Goal: Task Accomplishment & Management: Use online tool/utility

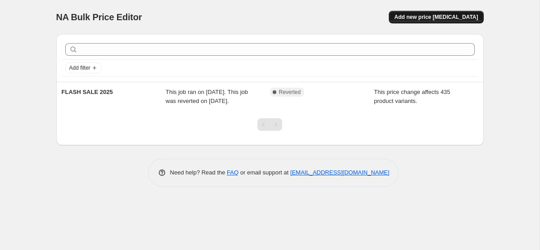
click at [457, 18] on span "Add new price [MEDICAL_DATA]" at bounding box center [436, 17] width 84 height 7
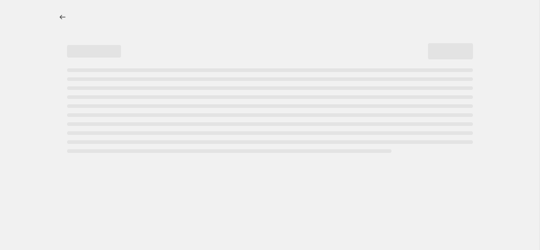
select select "percentage"
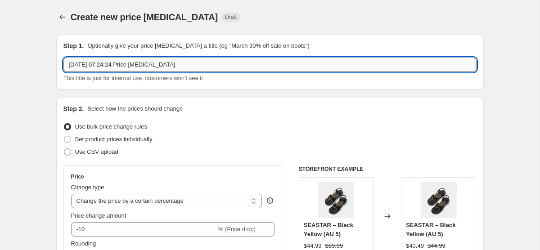
click at [191, 63] on input "[DATE] 07:24:24 Price [MEDICAL_DATA]" at bounding box center [269, 65] width 413 height 14
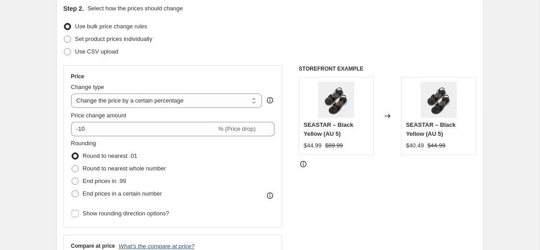
scroll to position [126, 0]
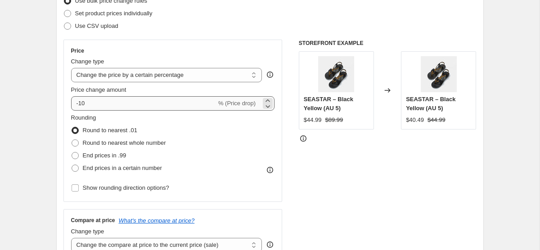
type input "SPRING SALE 2025"
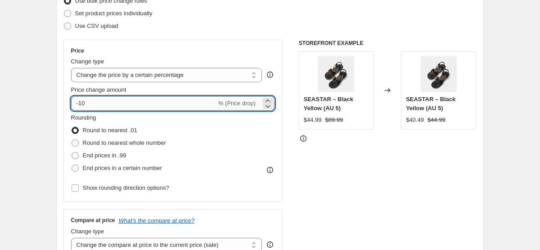
drag, startPoint x: 78, startPoint y: 104, endPoint x: 106, endPoint y: 104, distance: 27.9
click at [104, 104] on input "-10" at bounding box center [143, 103] width 145 height 14
type input "-25"
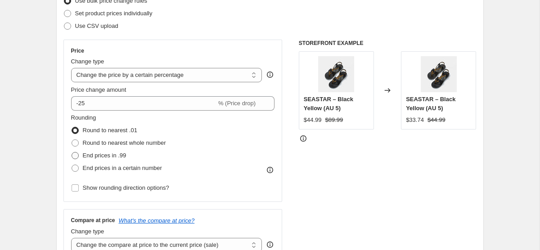
click at [76, 154] on span at bounding box center [75, 155] width 7 height 7
click at [72, 153] on input "End prices in .99" at bounding box center [72, 152] width 0 height 0
radio input "true"
click at [164, 76] on select "Change the price to a certain amount Change the price by a certain amount Chang…" at bounding box center [166, 75] width 191 height 14
select select "pcap"
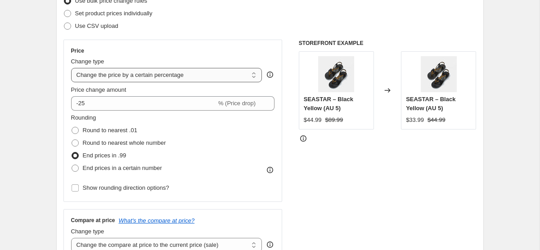
type input "-20"
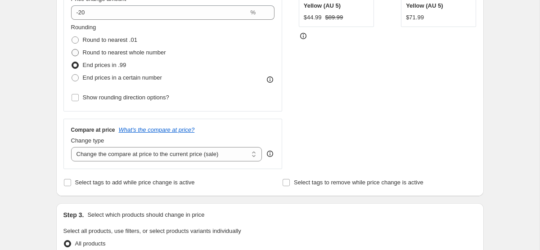
scroll to position [238, 0]
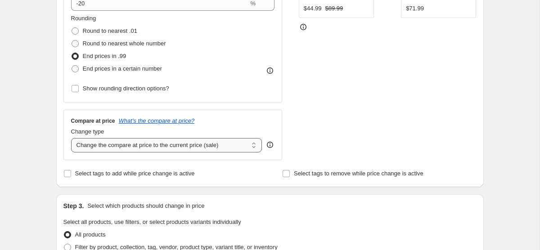
click at [142, 149] on select "Change the compare at price to the current price (sale) Change the compare at p…" at bounding box center [166, 145] width 191 height 14
select select "no_change"
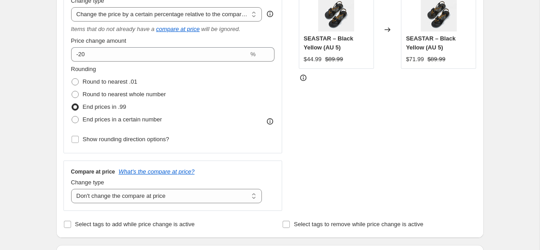
scroll to position [167, 0]
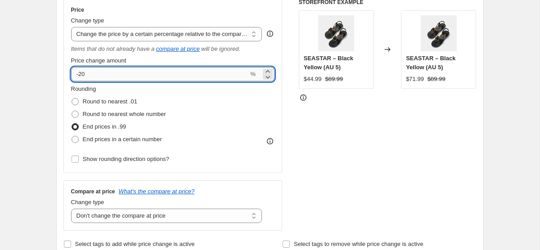
drag, startPoint x: 83, startPoint y: 74, endPoint x: 116, endPoint y: 73, distance: 32.9
click at [114, 73] on input "-20" at bounding box center [160, 74] width 178 height 14
type input "-25"
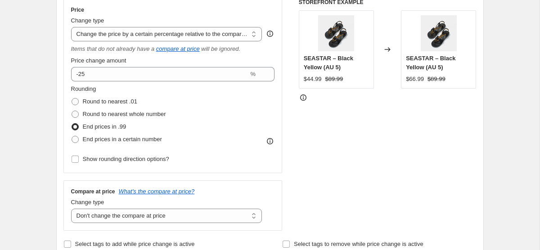
click at [405, 139] on div "STOREFRONT EXAMPLE SEASTAR – Black Yellow (AU 5) $44.99 $89.99 Changed to SEAST…" at bounding box center [388, 115] width 178 height 232
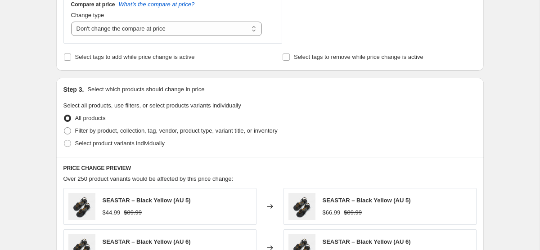
scroll to position [361, 0]
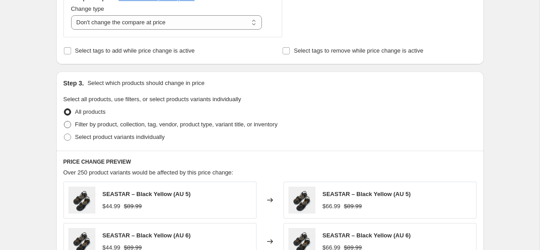
click at [151, 124] on span "Filter by product, collection, tag, vendor, product type, variant title, or inv…" at bounding box center [176, 124] width 203 height 7
click at [64, 122] on input "Filter by product, collection, tag, vendor, product type, variant title, or inv…" at bounding box center [64, 121] width 0 height 0
radio input "true"
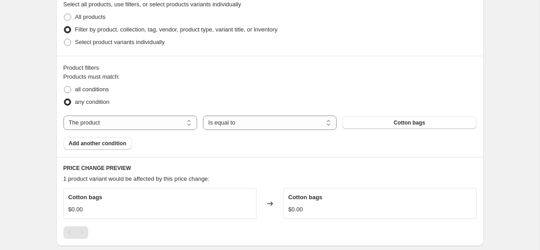
scroll to position [510, 0]
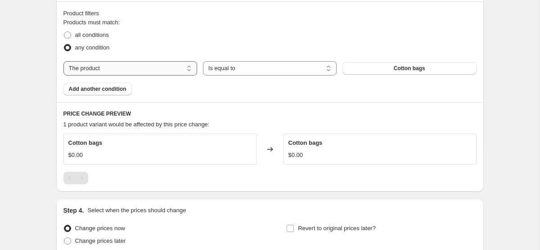
click at [139, 70] on select "The product The product's collection The product's tag The product's vendor The…" at bounding box center [130, 68] width 134 height 14
select select "collection"
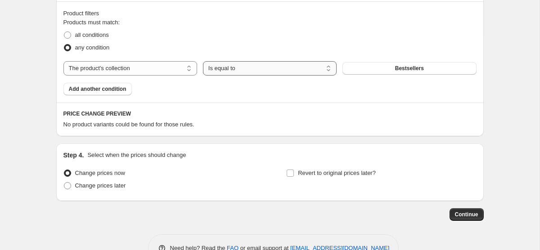
click at [232, 65] on select "Is equal to Is not equal to" at bounding box center [270, 68] width 134 height 14
select select "not_equal"
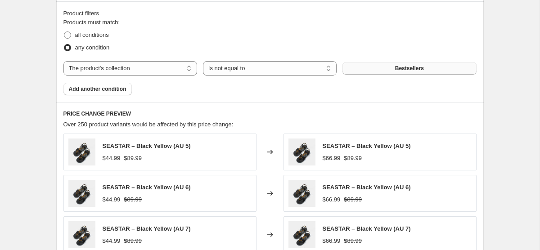
click at [378, 68] on button "Bestsellers" at bounding box center [410, 68] width 134 height 13
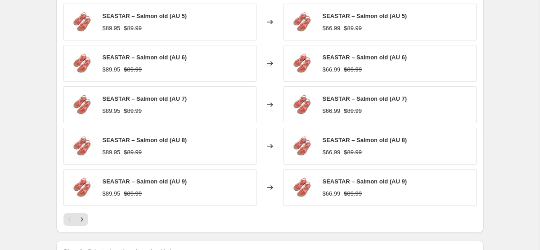
scroll to position [763, 0]
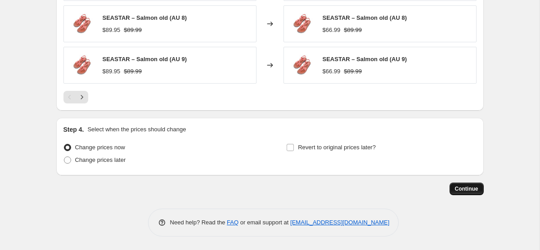
click at [468, 191] on span "Continue" at bounding box center [466, 188] width 23 height 7
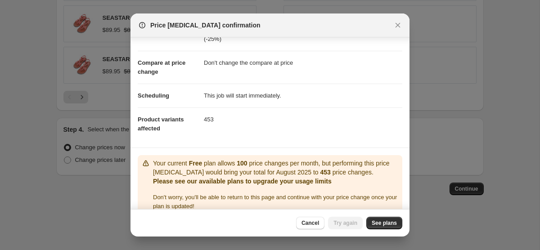
scroll to position [48, 0]
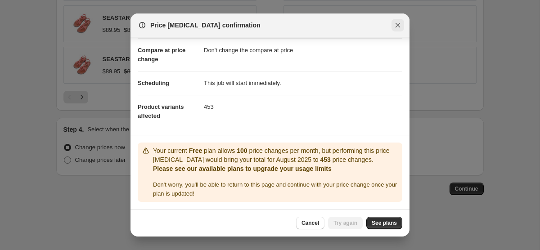
click at [399, 23] on icon "Close" at bounding box center [397, 25] width 9 height 9
